Goal: Task Accomplishment & Management: Manage account settings

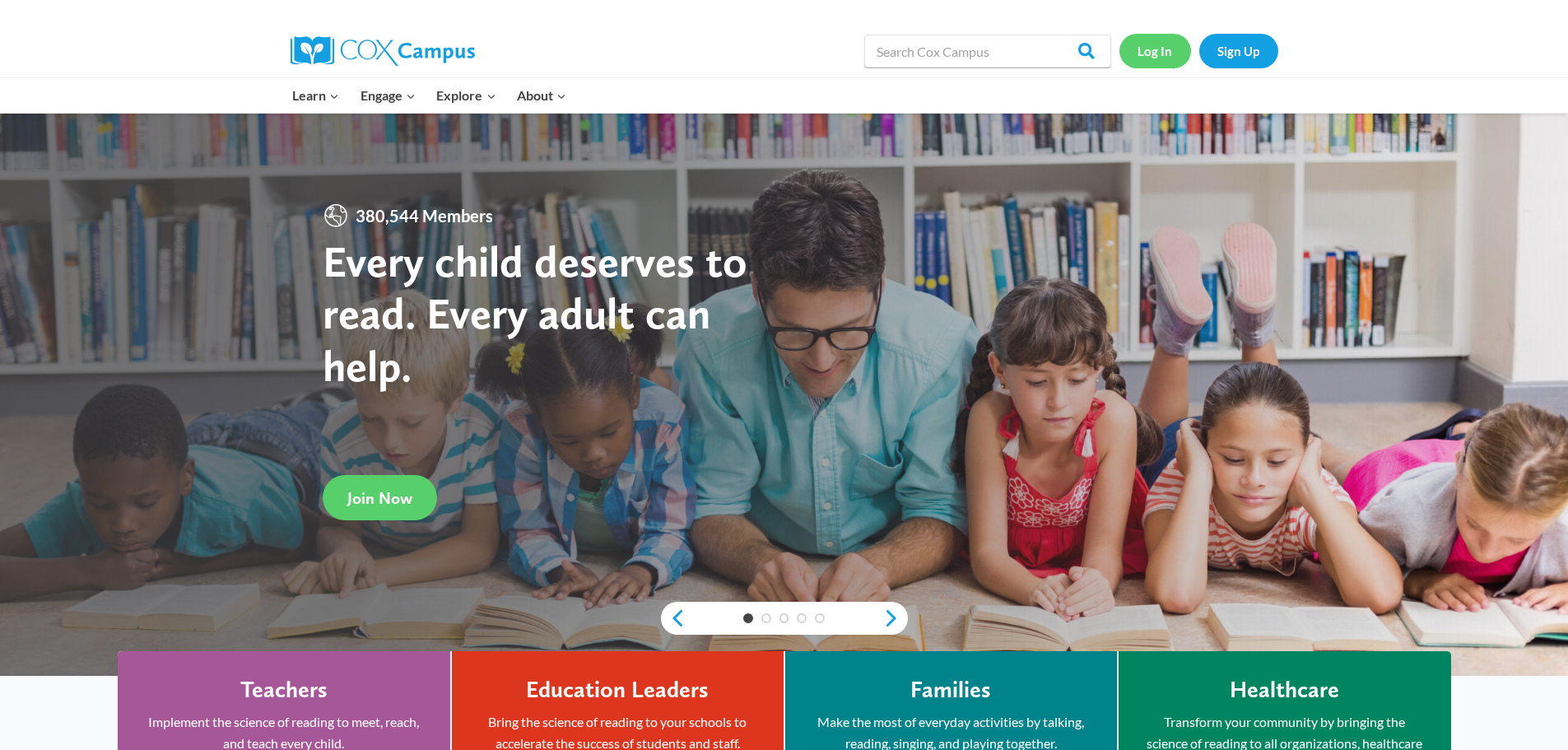
click at [1160, 56] on link "Log In" at bounding box center [1155, 50] width 71 height 34
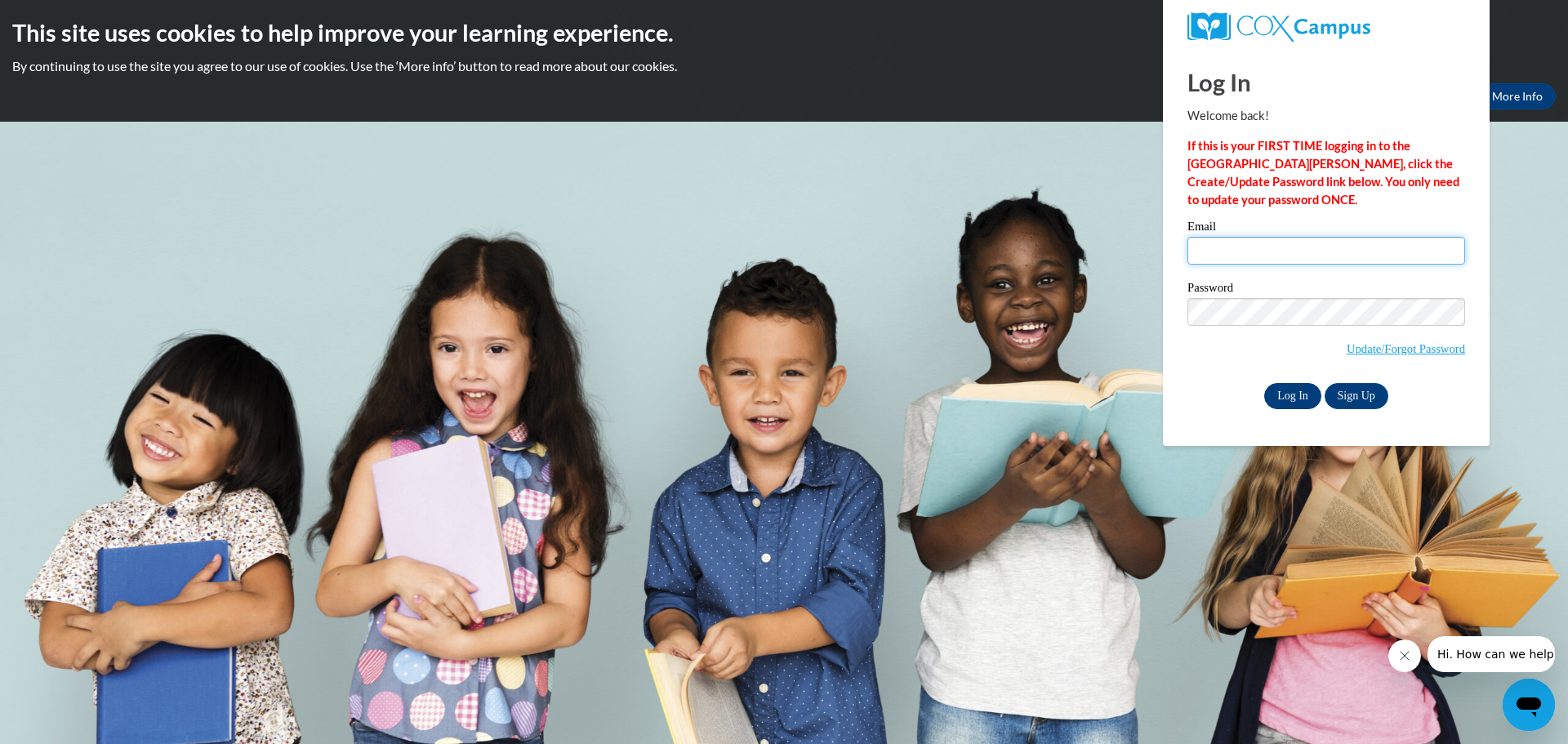
type input "[EMAIL_ADDRESS][DOMAIN_NAME]"
click at [1302, 394] on input "Log In" at bounding box center [1293, 396] width 57 height 26
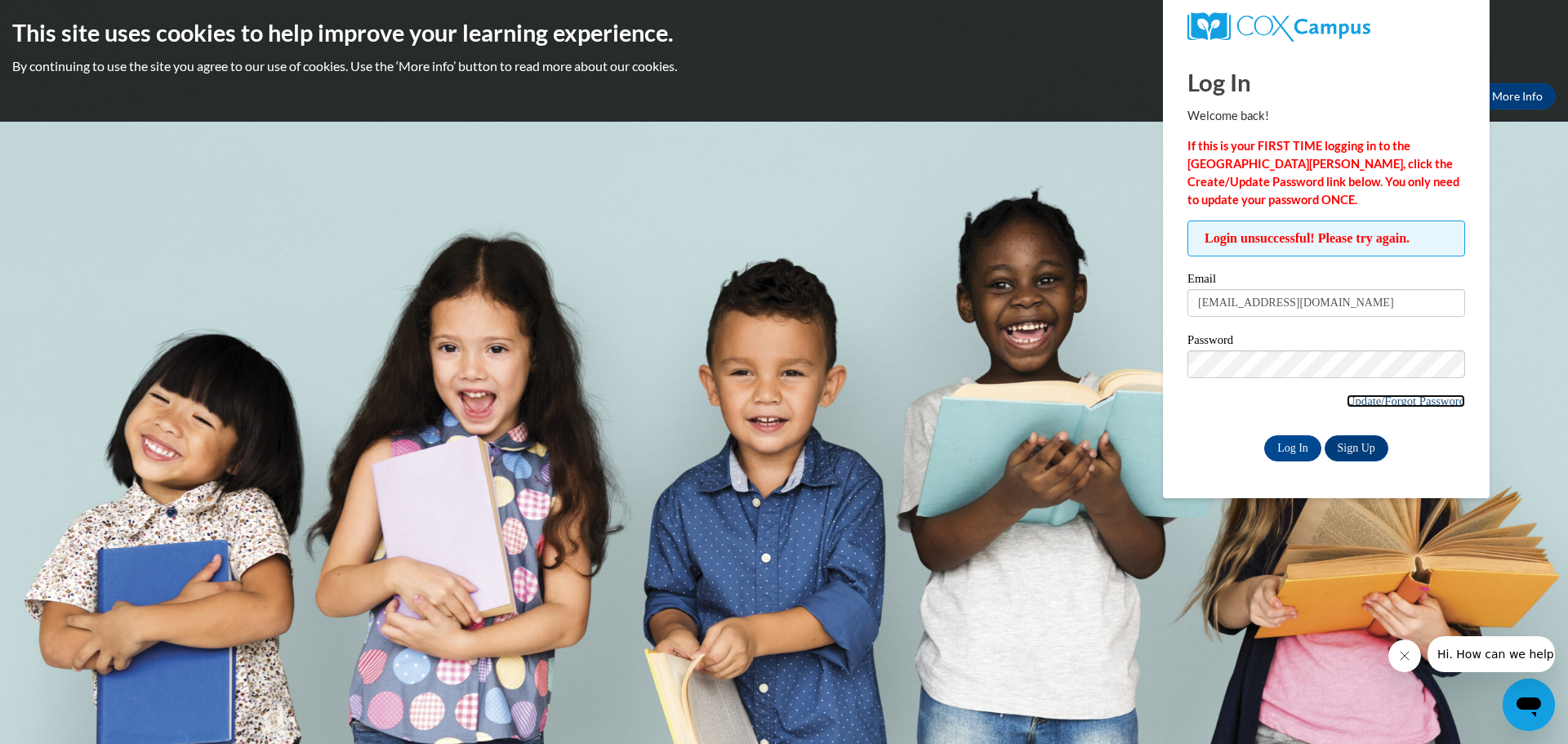
click at [1394, 402] on link "Update/Forgot Password" at bounding box center [1406, 401] width 118 height 13
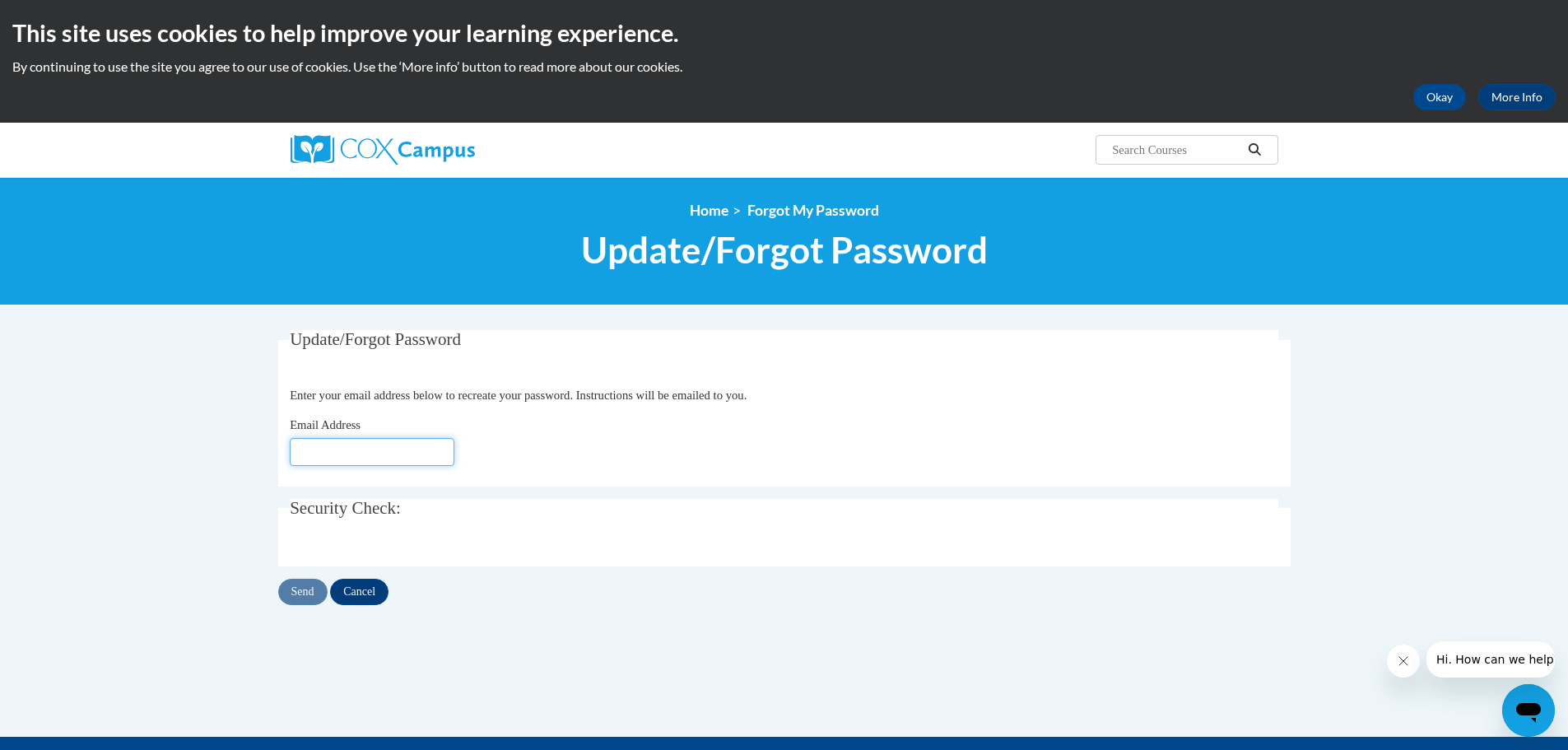
click at [369, 452] on input "Email Address" at bounding box center [372, 451] width 165 height 28
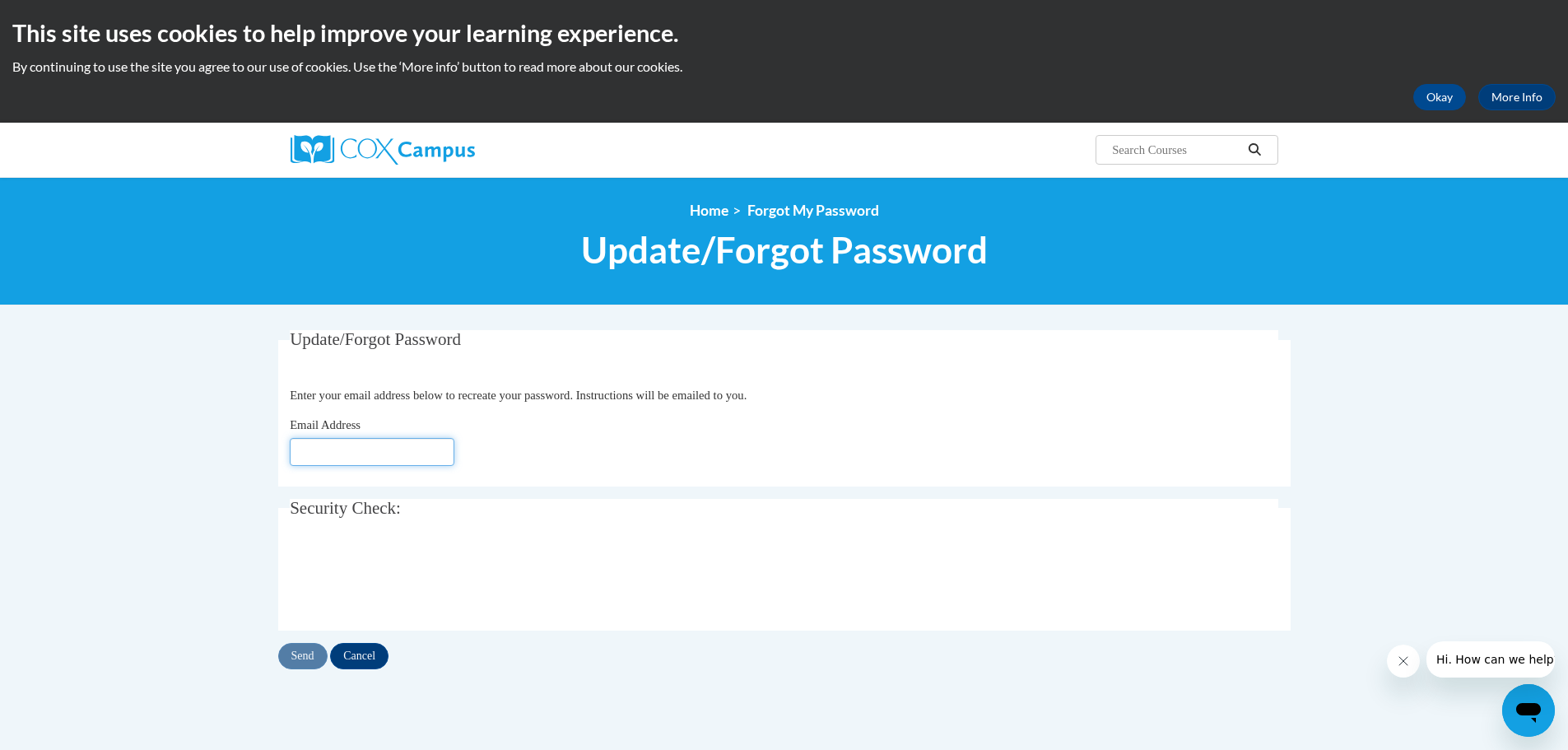
type input "[EMAIL_ADDRESS][DOMAIN_NAME]"
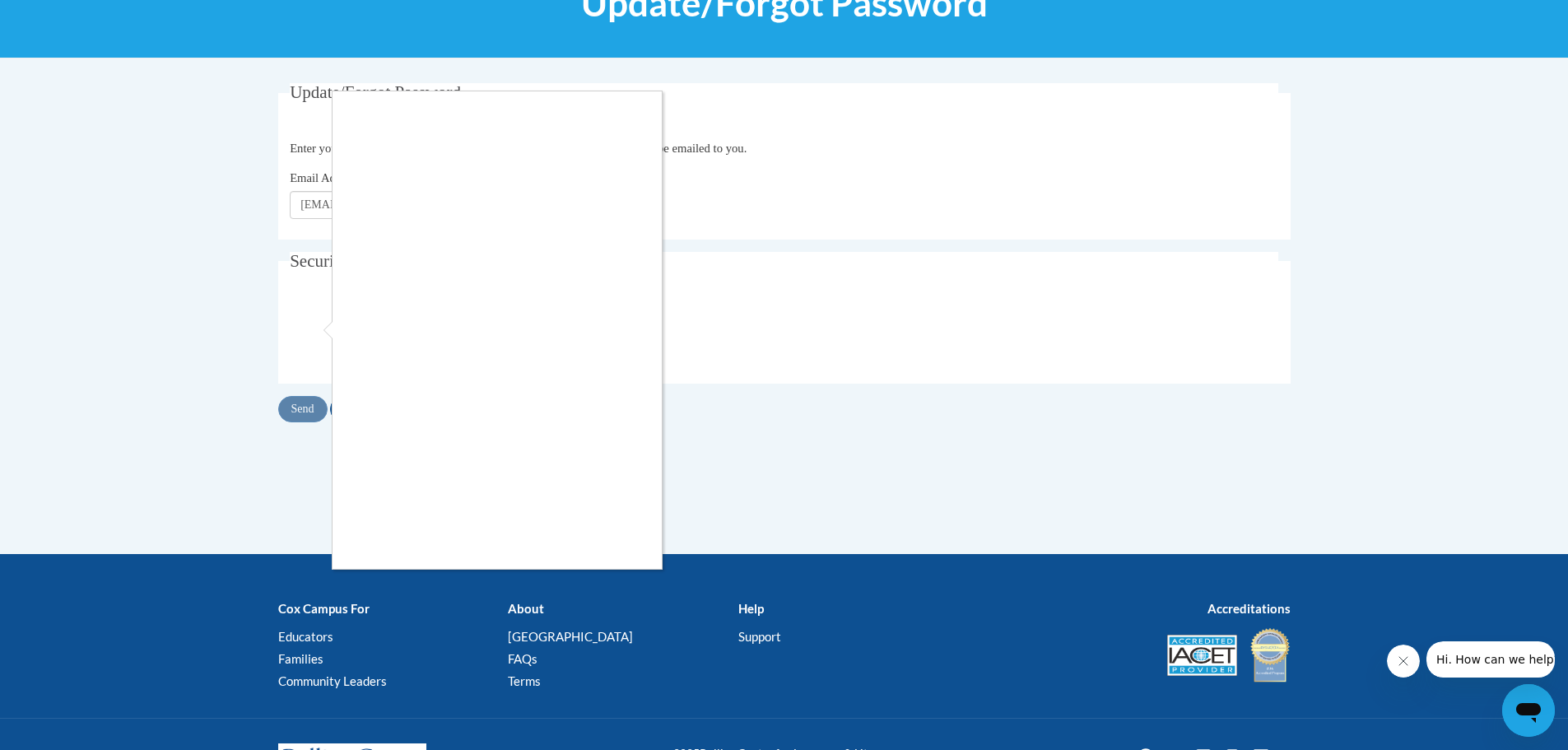
scroll to position [82, 0]
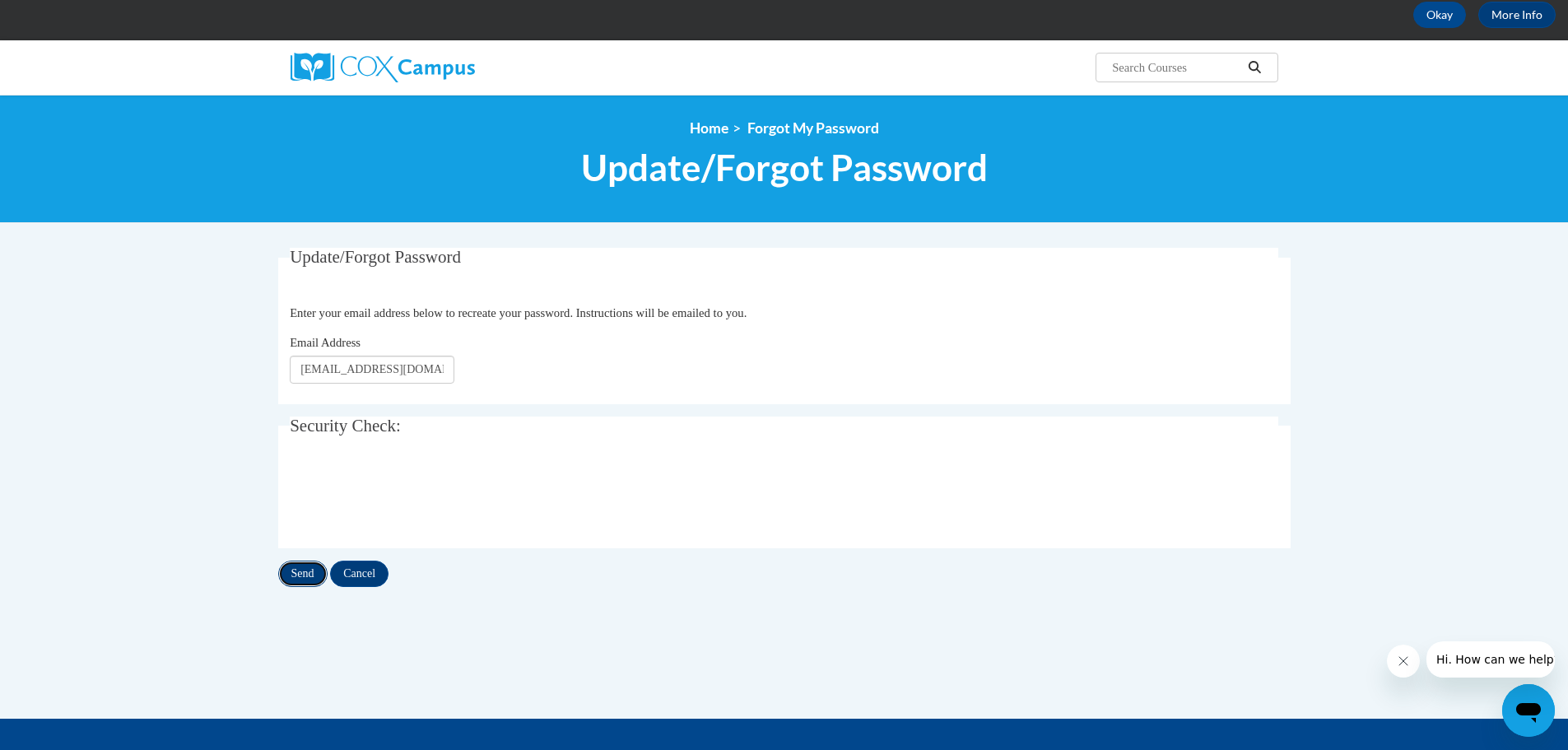
click at [309, 575] on input "Send" at bounding box center [303, 573] width 49 height 27
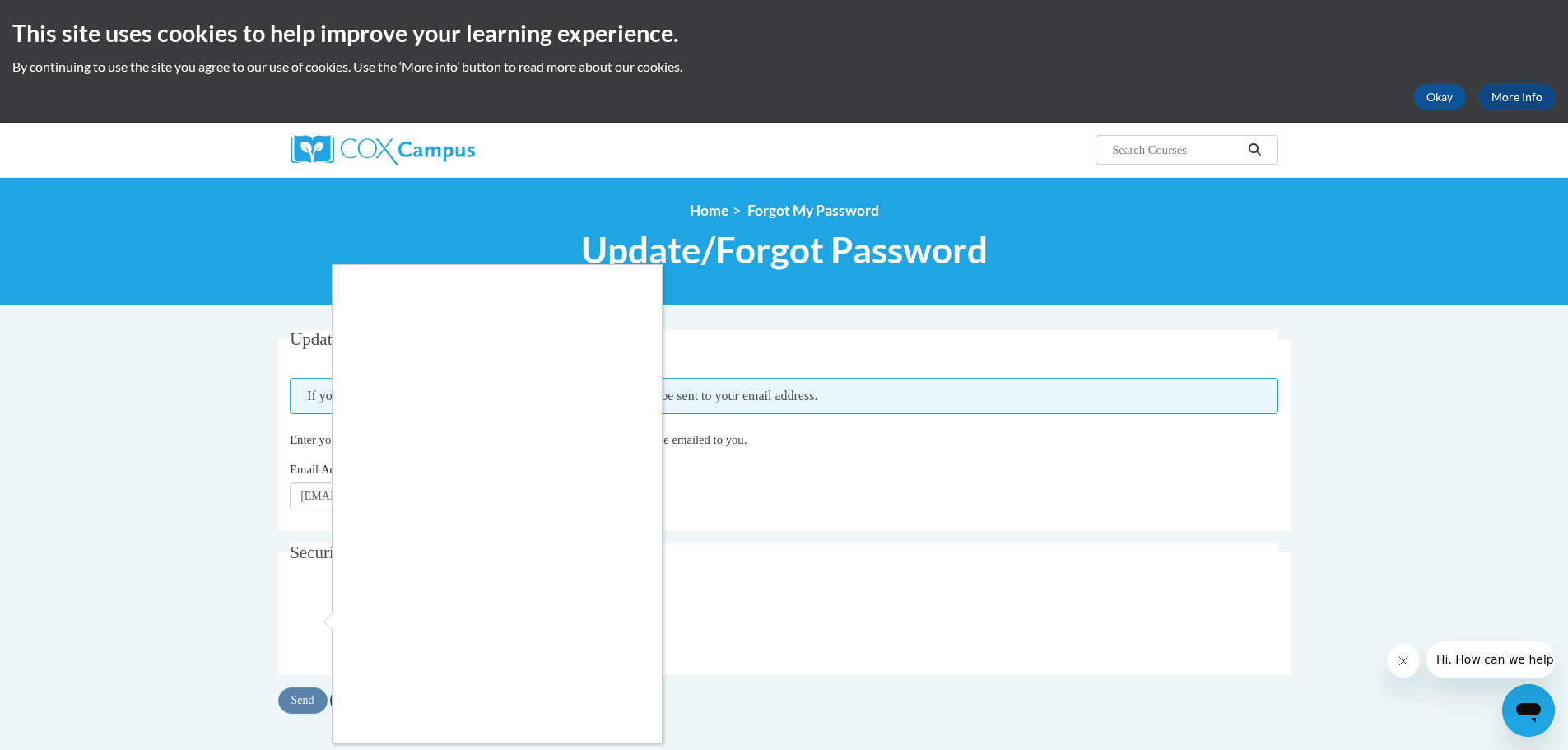
click at [684, 516] on div at bounding box center [784, 375] width 1568 height 750
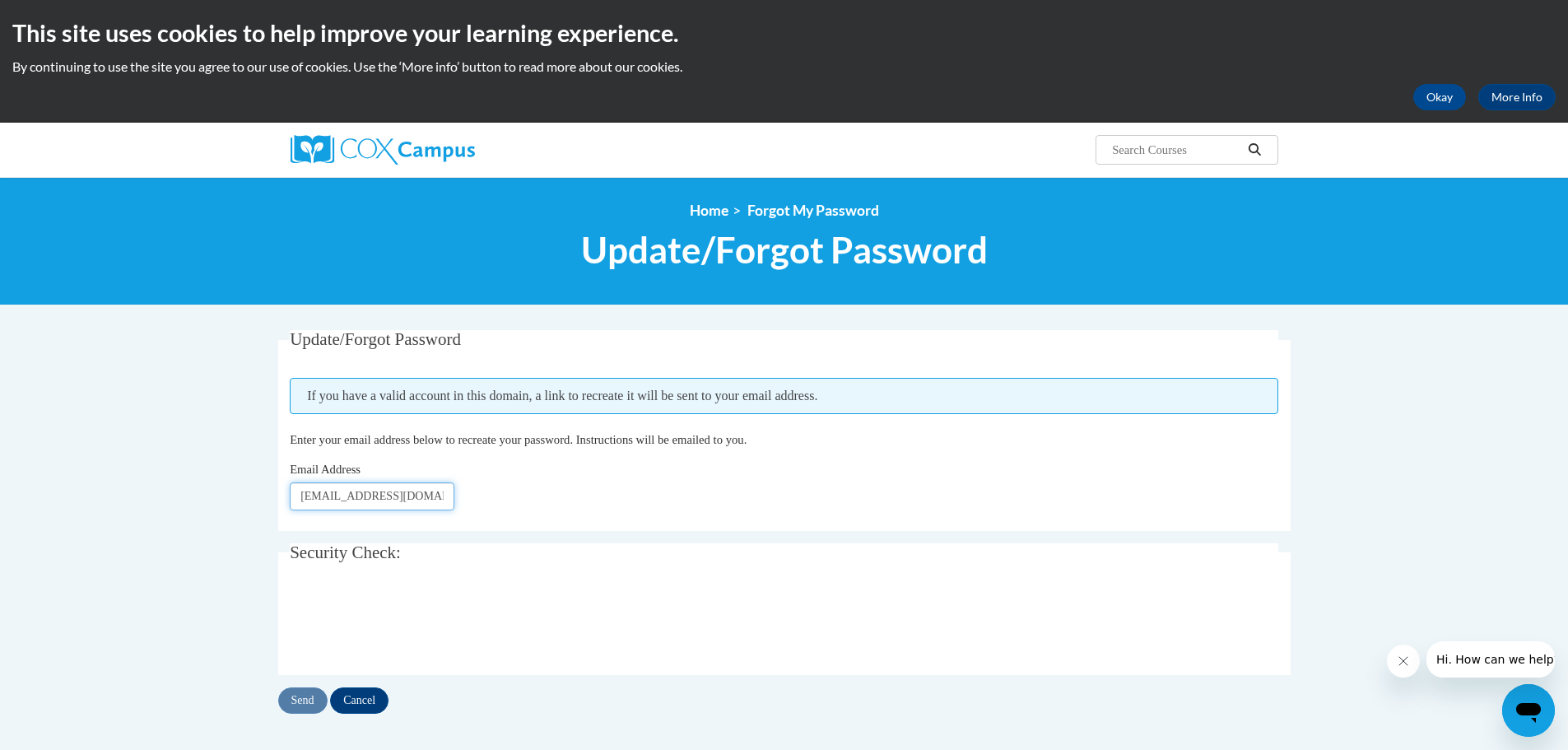
click at [398, 489] on input "[EMAIL_ADDRESS][DOMAIN_NAME]" at bounding box center [372, 496] width 165 height 28
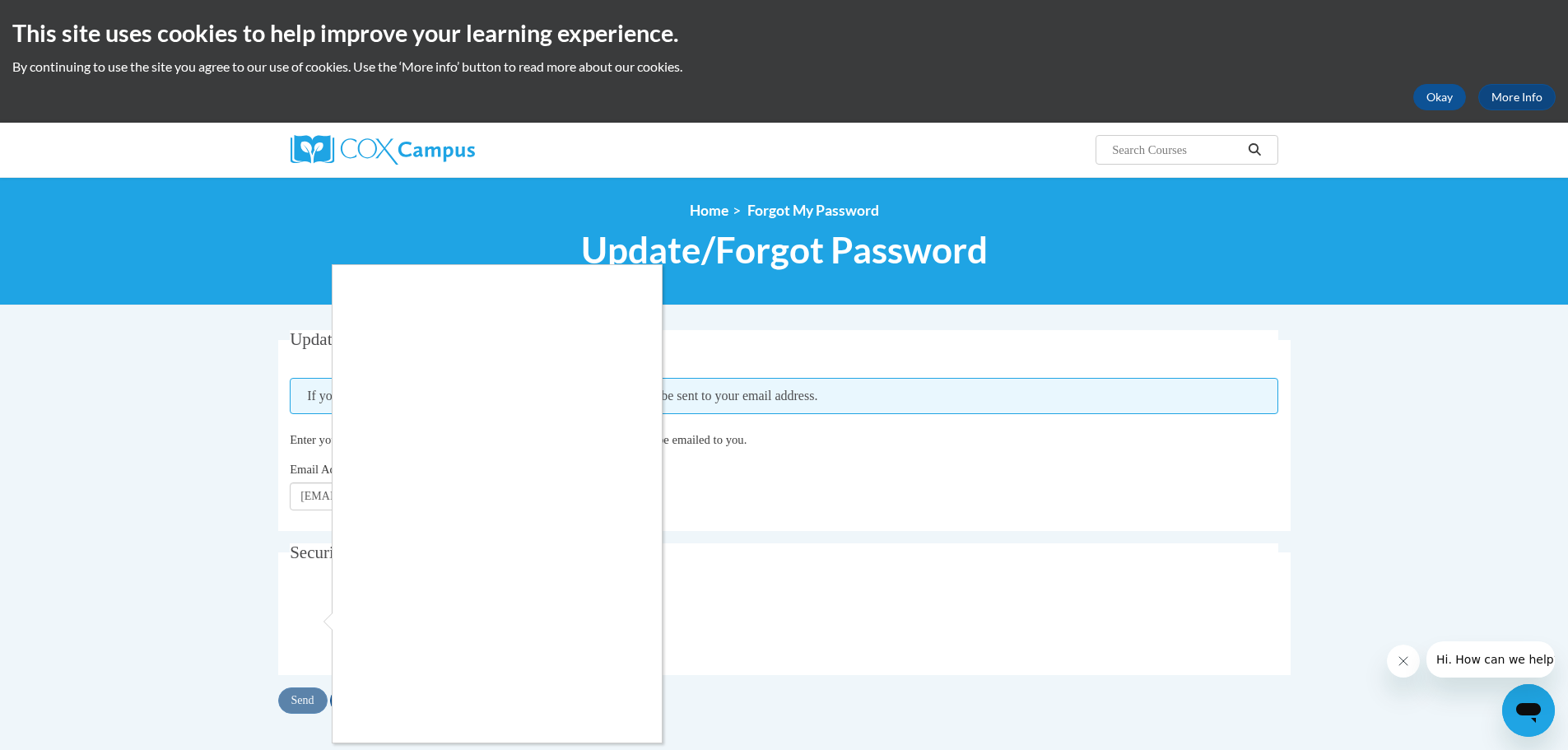
click at [308, 618] on div at bounding box center [784, 375] width 1568 height 750
click at [1419, 111] on div at bounding box center [784, 375] width 1568 height 750
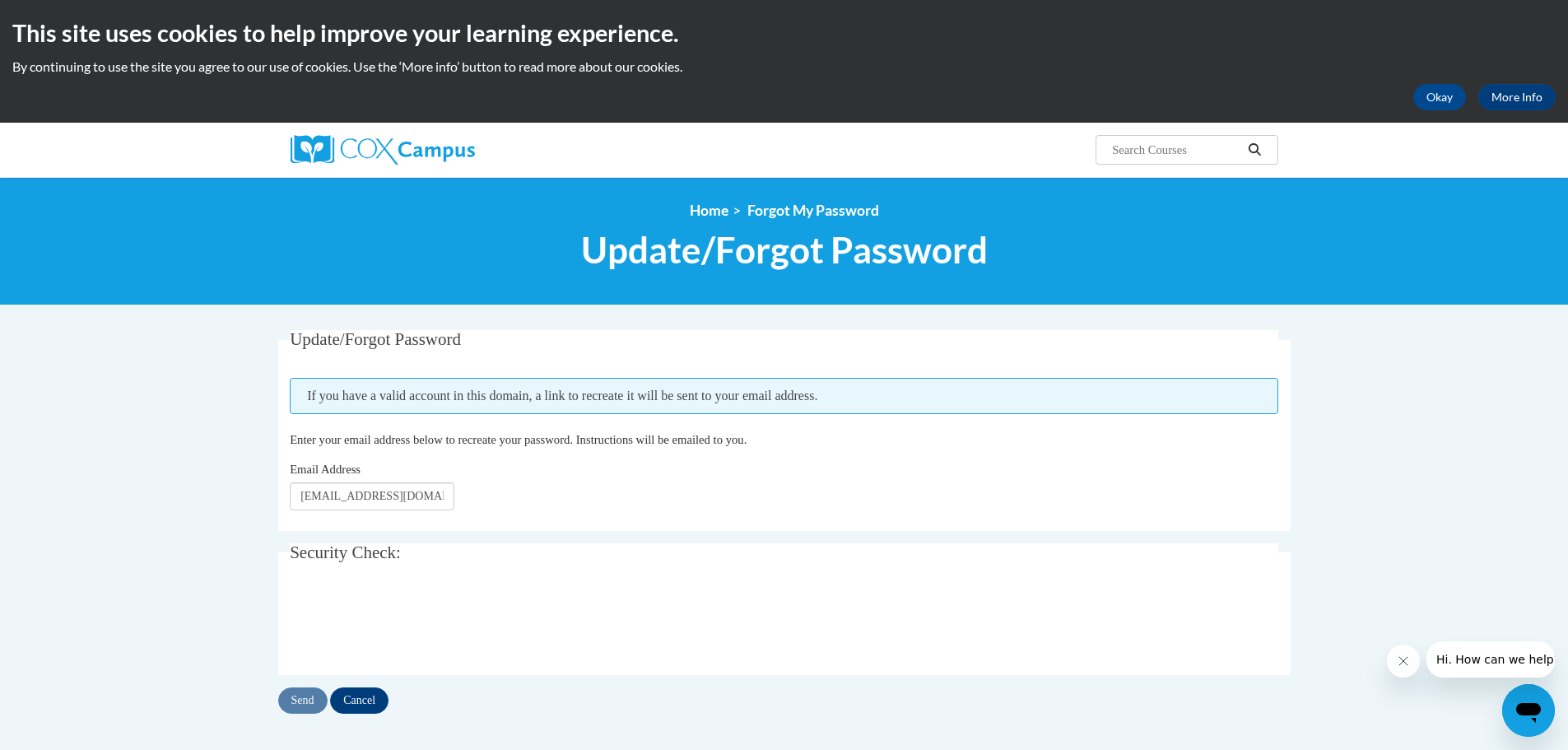
drag, startPoint x: 280, startPoint y: 621, endPoint x: 294, endPoint y: 628, distance: 15.7
click at [282, 623] on fieldset "Security Check: Enter the security code + =" at bounding box center [784, 609] width 1012 height 132
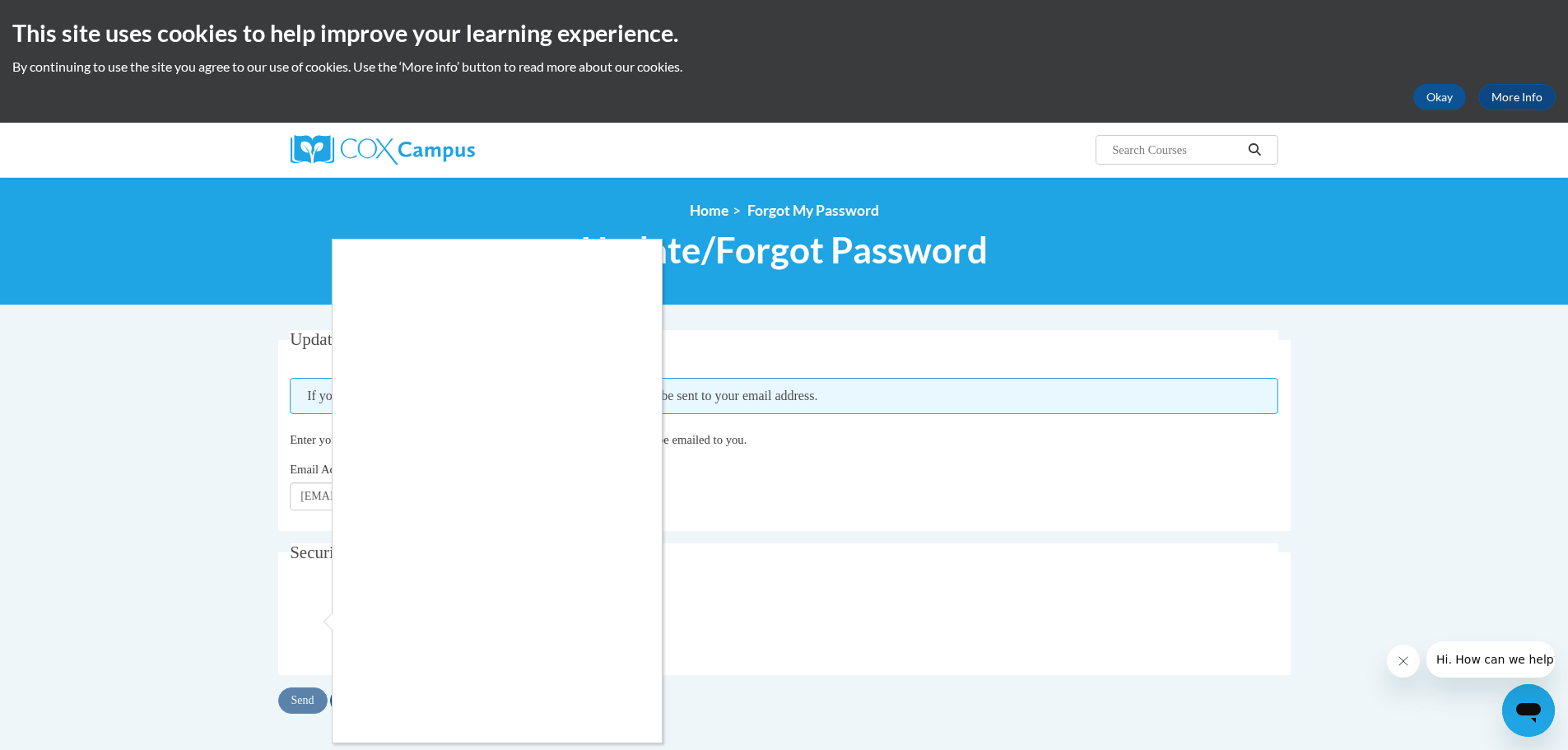
click at [1454, 87] on div at bounding box center [784, 375] width 1568 height 750
